Goal: Task Accomplishment & Management: Manage account settings

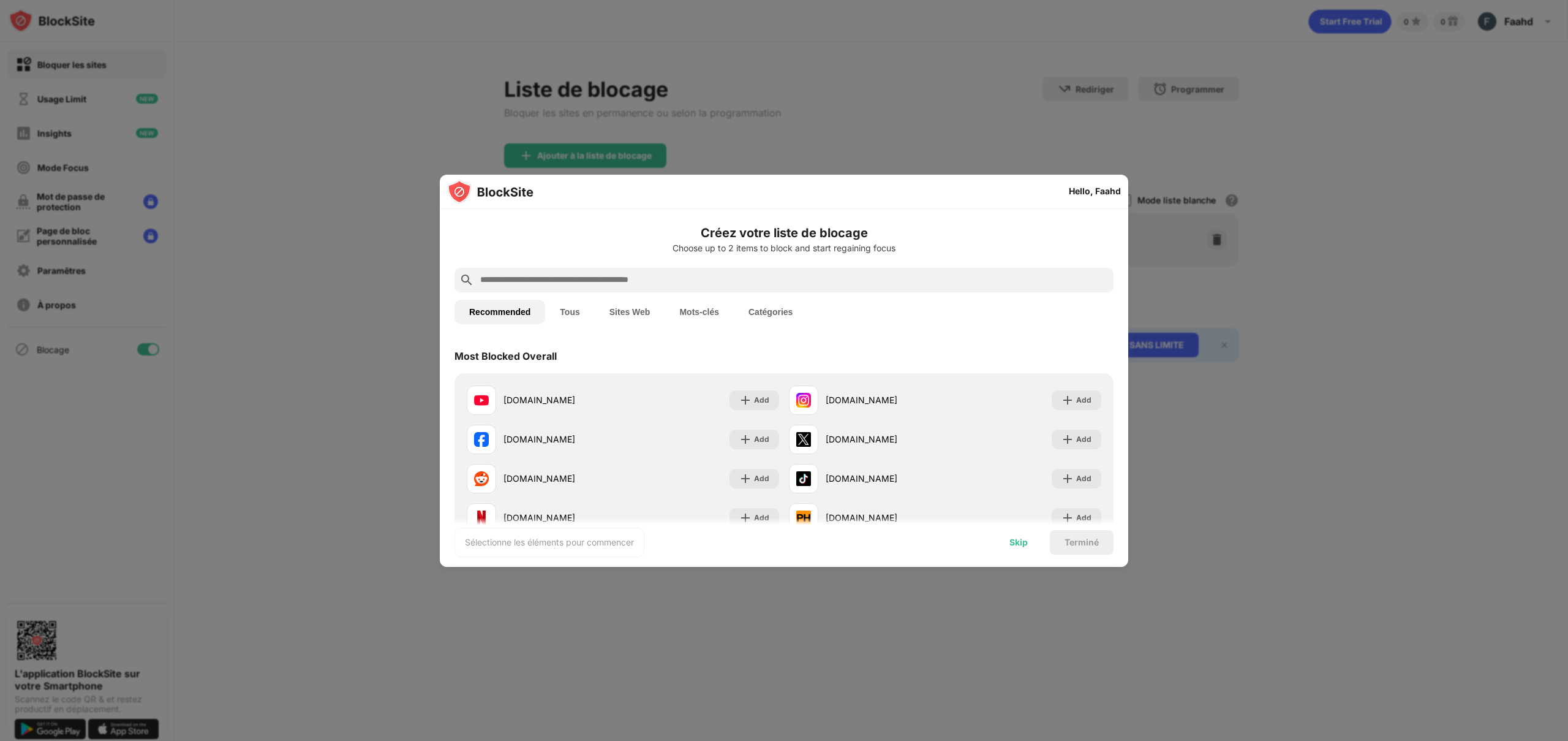
click at [1021, 545] on div "Skip" at bounding box center [1018, 542] width 18 height 10
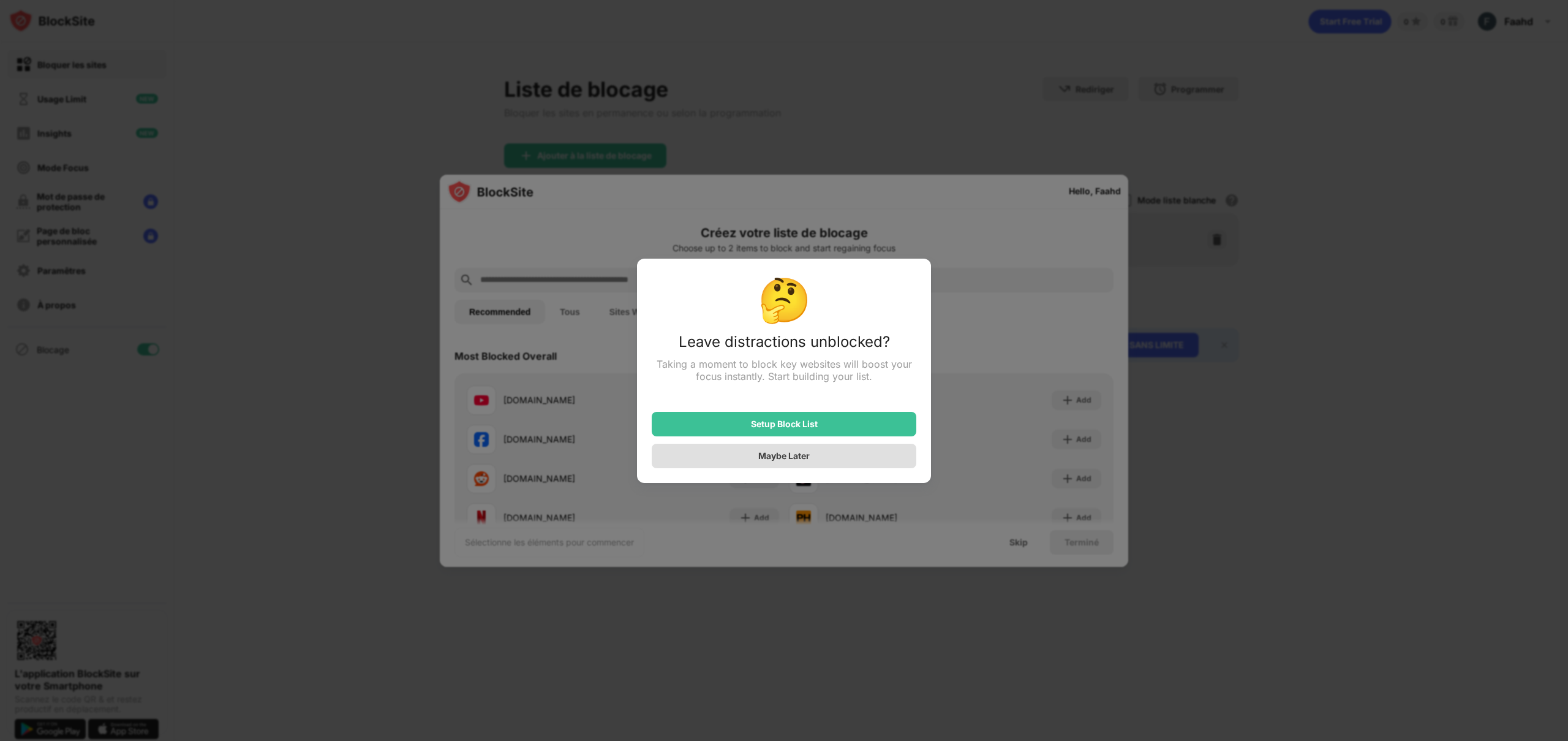
click at [804, 458] on div "Maybe Later" at bounding box center [783, 455] width 51 height 10
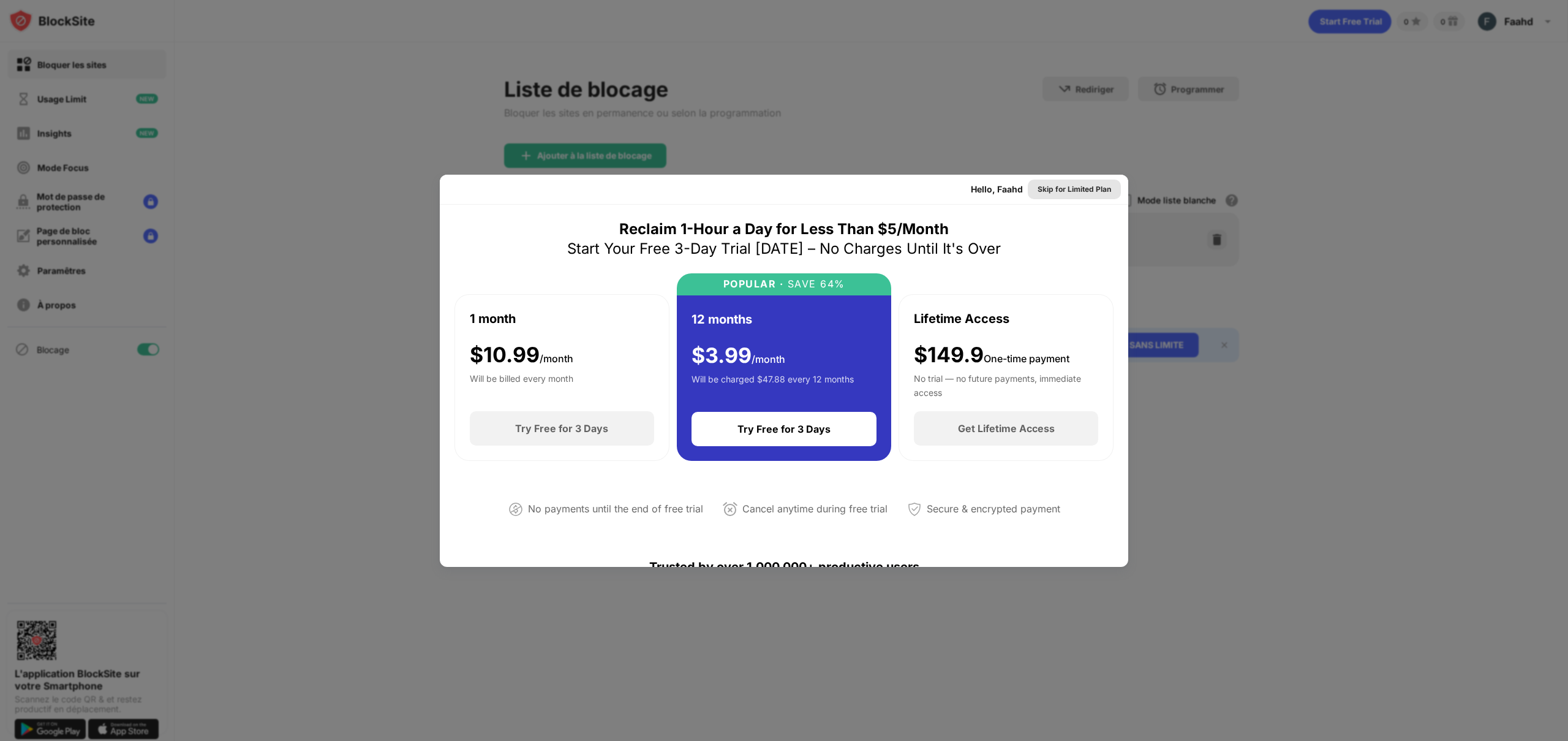
click at [1071, 187] on div "Skip for Limited Plan" at bounding box center [1074, 189] width 74 height 12
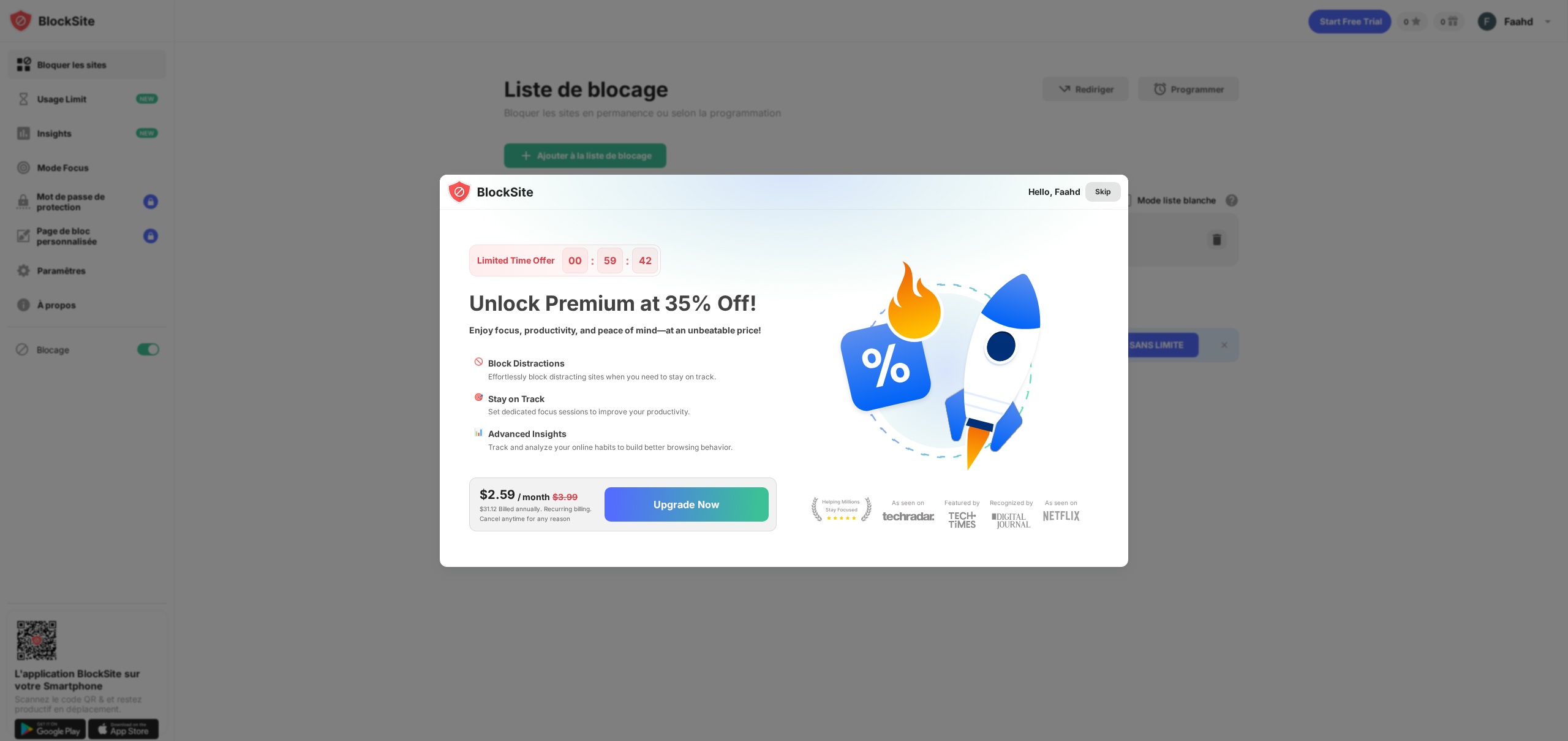
click at [1098, 195] on div "Skip" at bounding box center [1103, 192] width 16 height 12
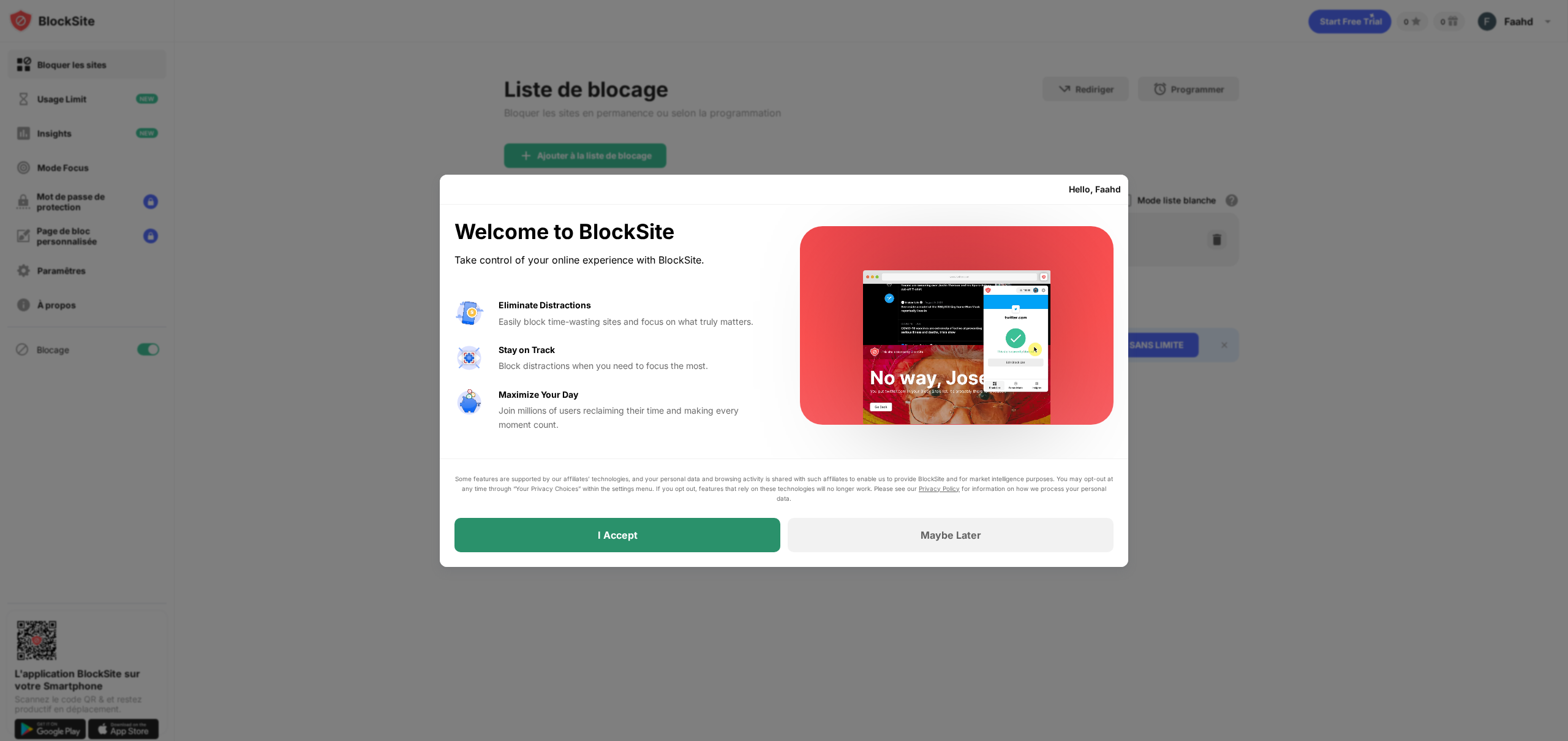
click at [699, 537] on div "I Accept" at bounding box center [617, 534] width 326 height 34
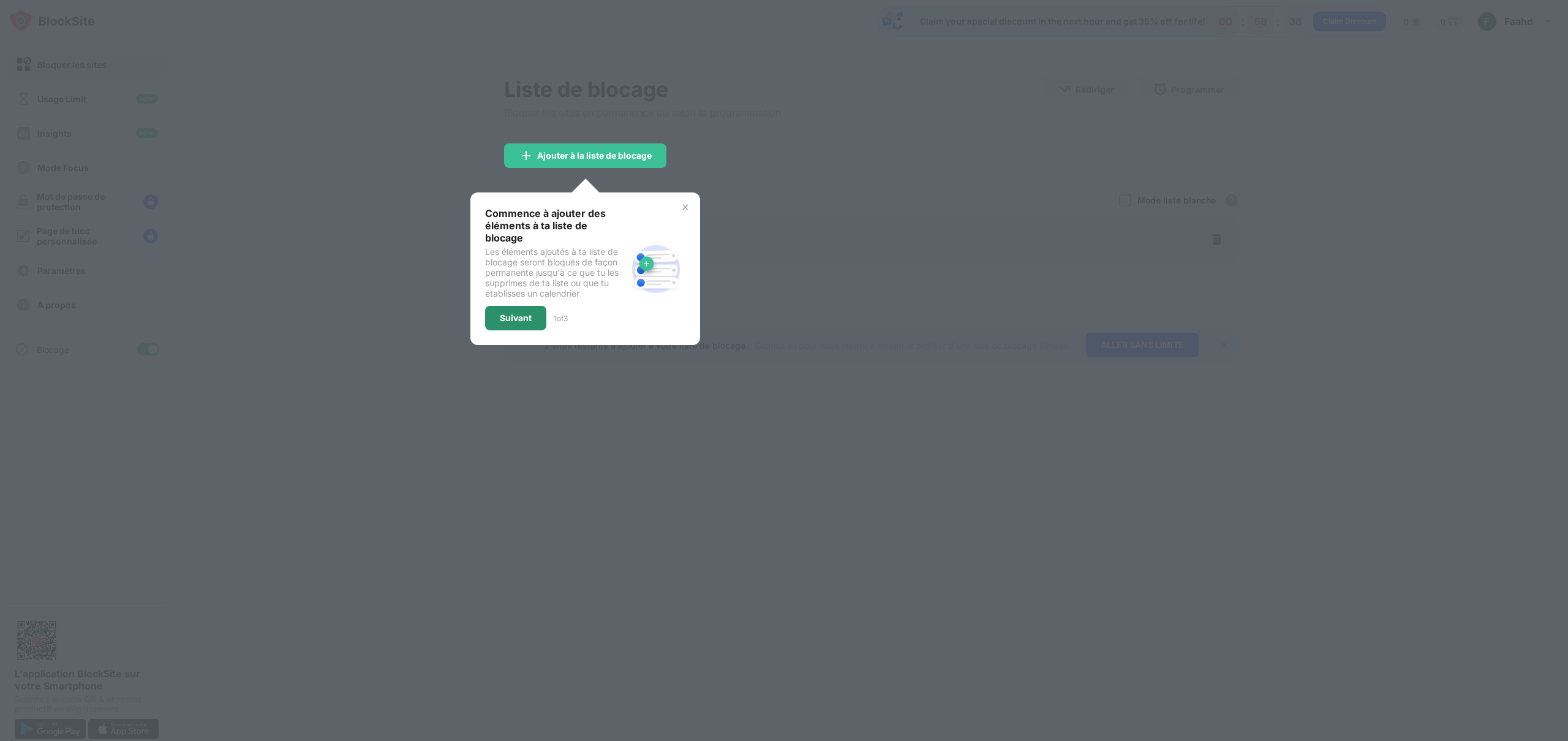
click at [527, 313] on div "Suivant" at bounding box center [516, 318] width 32 height 10
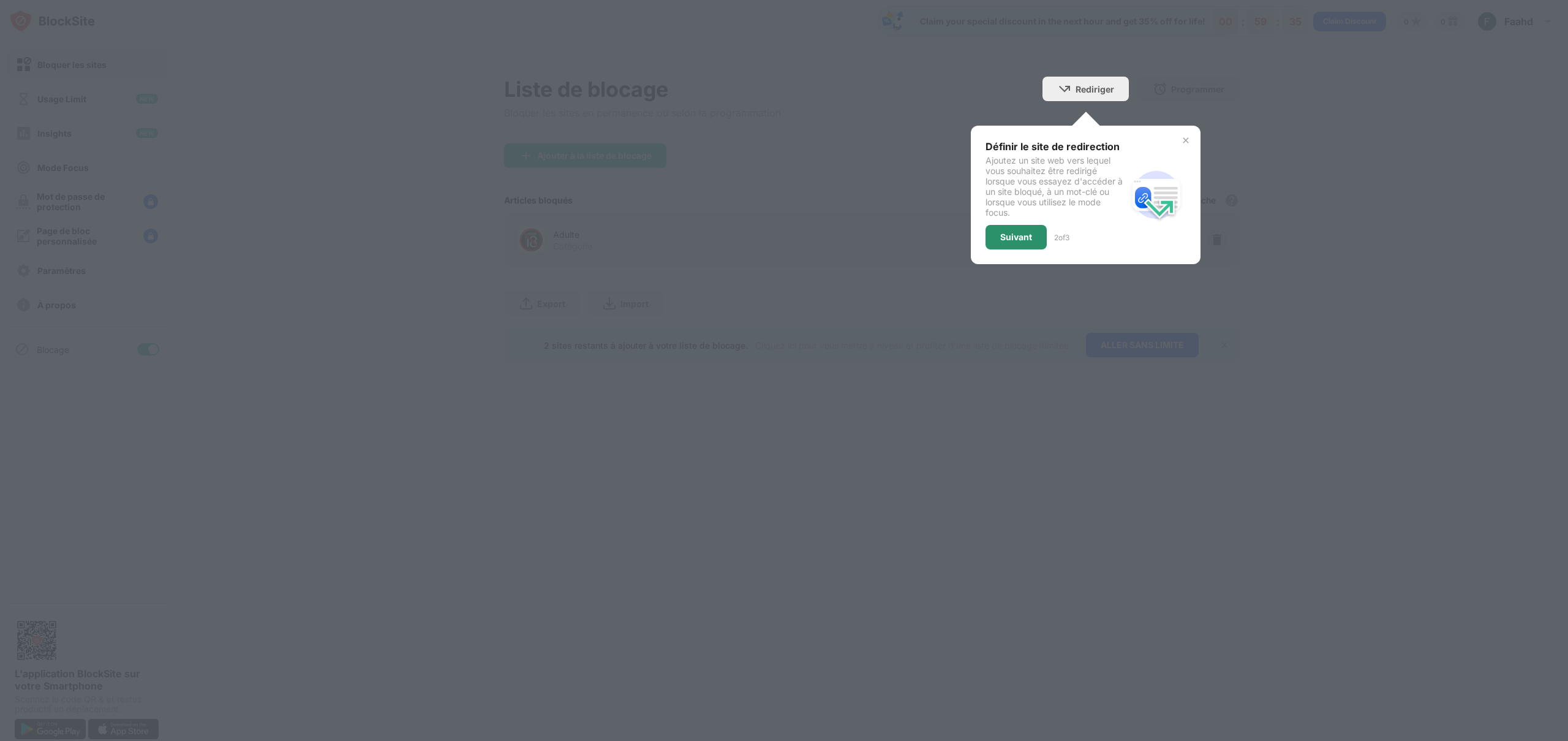
click at [1023, 243] on div "Suivant" at bounding box center [1016, 237] width 61 height 25
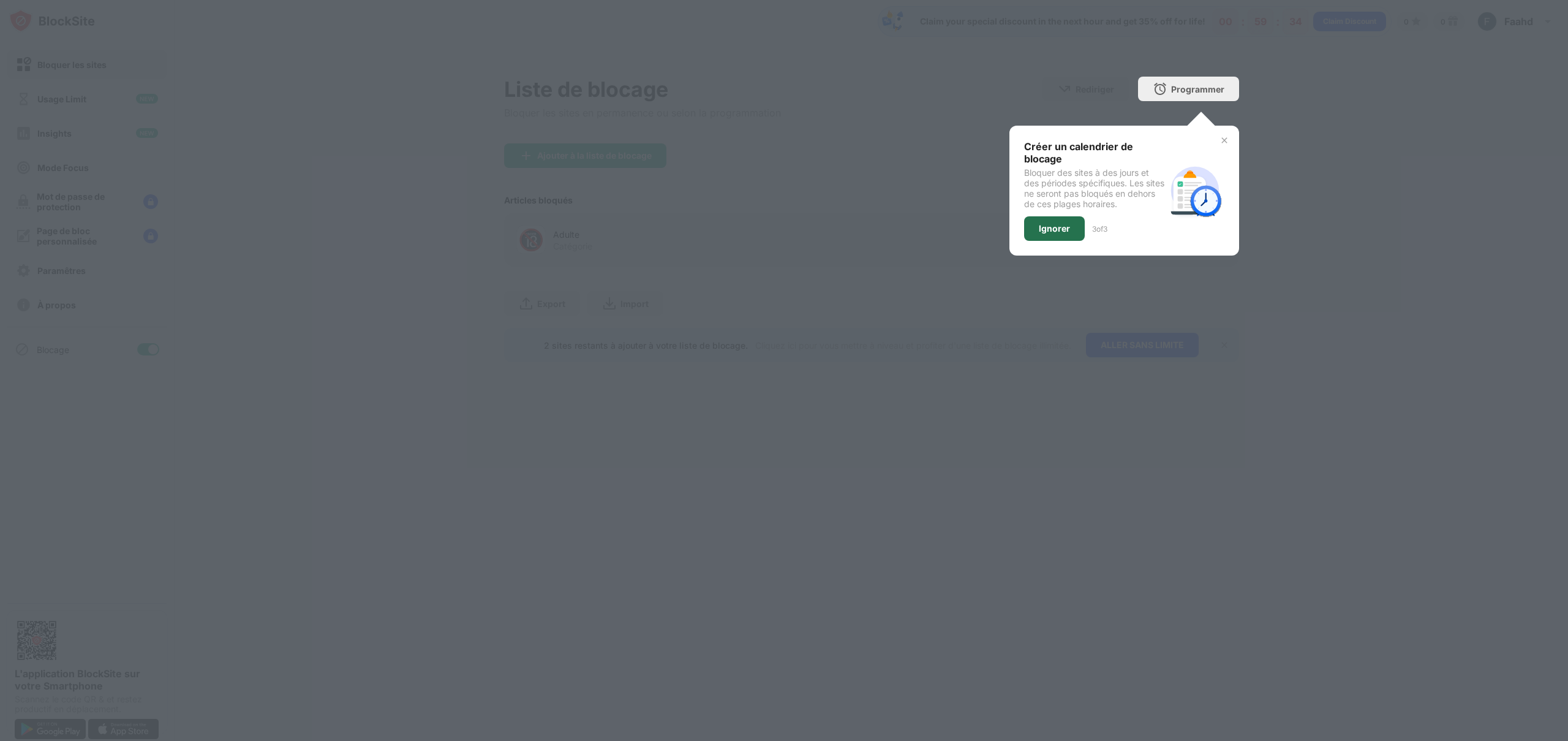
click at [1038, 234] on div "Ignorer" at bounding box center [1054, 228] width 61 height 25
